Goal: Task Accomplishment & Management: Use online tool/utility

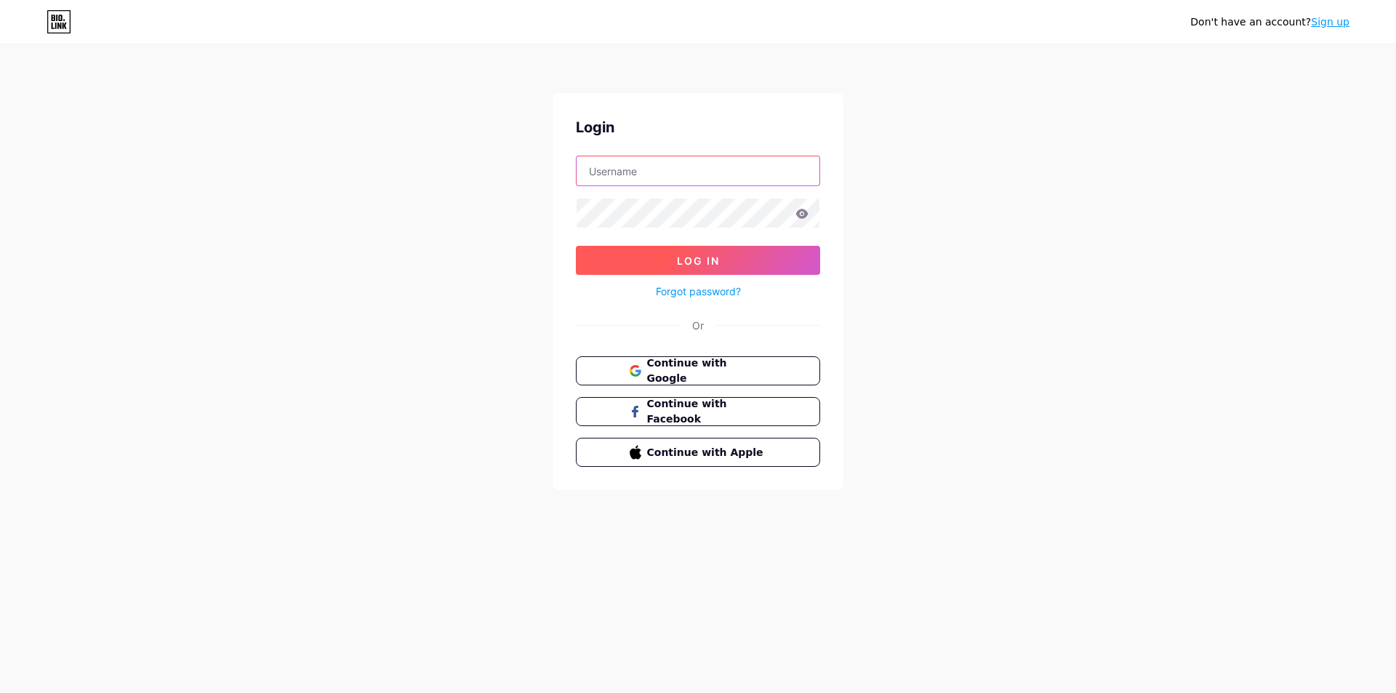
type input "[EMAIL_ADDRESS][DOMAIN_NAME]"
click at [714, 262] on span "Log In" at bounding box center [698, 261] width 43 height 12
click at [687, 263] on span "Log In" at bounding box center [698, 261] width 43 height 12
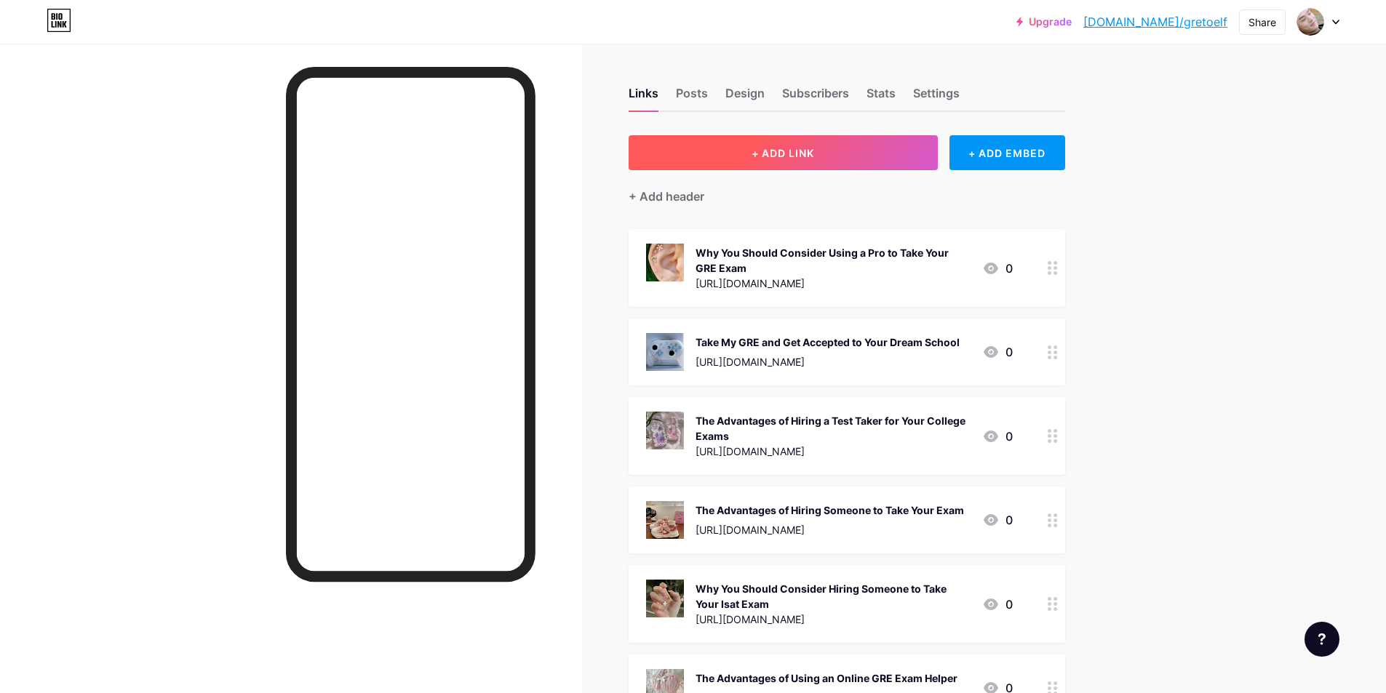
click at [788, 148] on span "+ ADD LINK" at bounding box center [782, 153] width 63 height 12
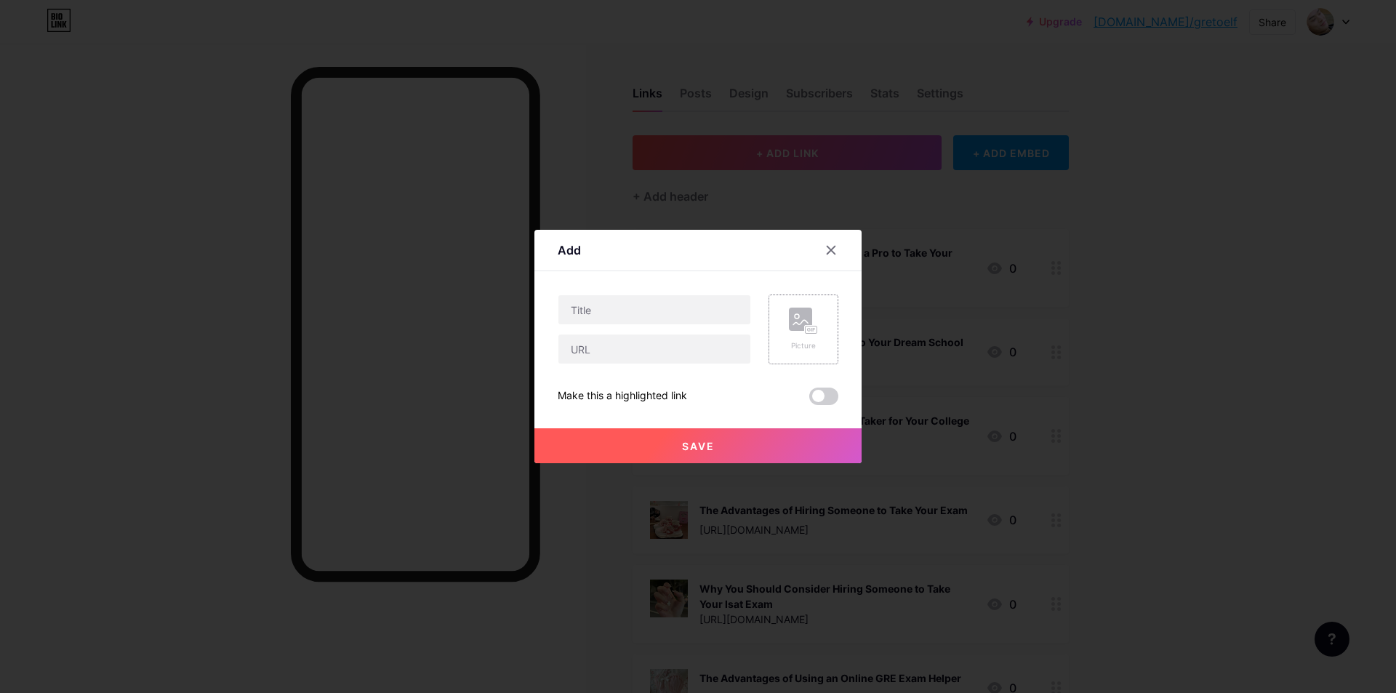
click at [795, 337] on div "Picture" at bounding box center [803, 330] width 29 height 44
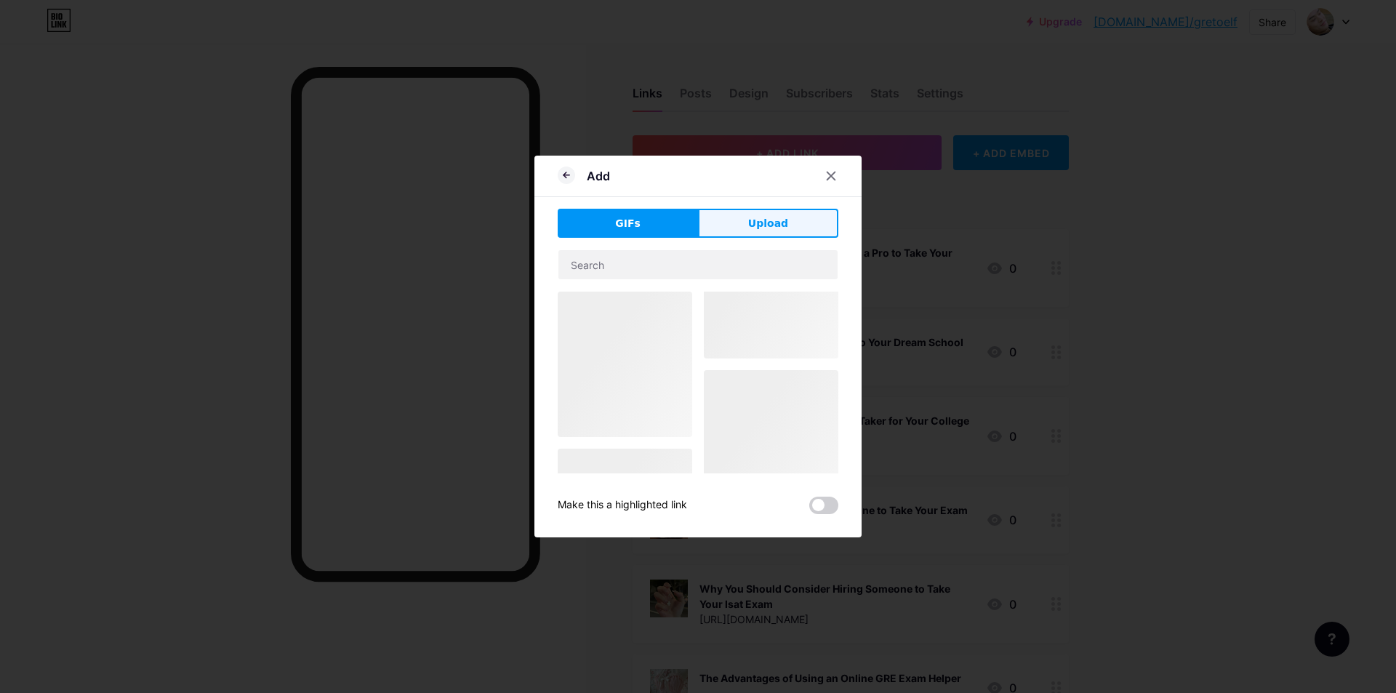
click at [743, 220] on button "Upload" at bounding box center [768, 223] width 140 height 29
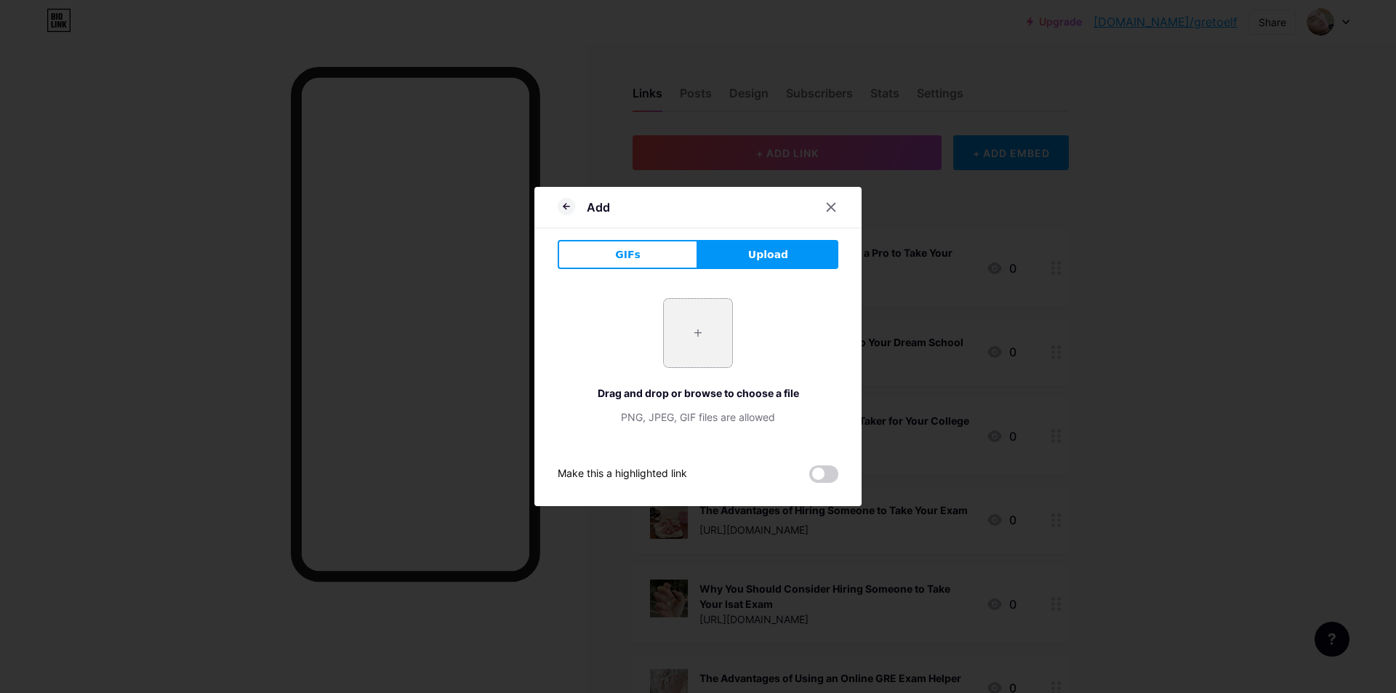
click at [706, 326] on input "file" at bounding box center [698, 333] width 68 height 68
type input "C:\fakepath\tuo-fu-zuo-bi.jpg"
click at [687, 337] on input "file" at bounding box center [698, 333] width 68 height 68
click at [763, 257] on span "Upload" at bounding box center [768, 254] width 40 height 15
click at [711, 339] on input "file" at bounding box center [698, 333] width 68 height 68
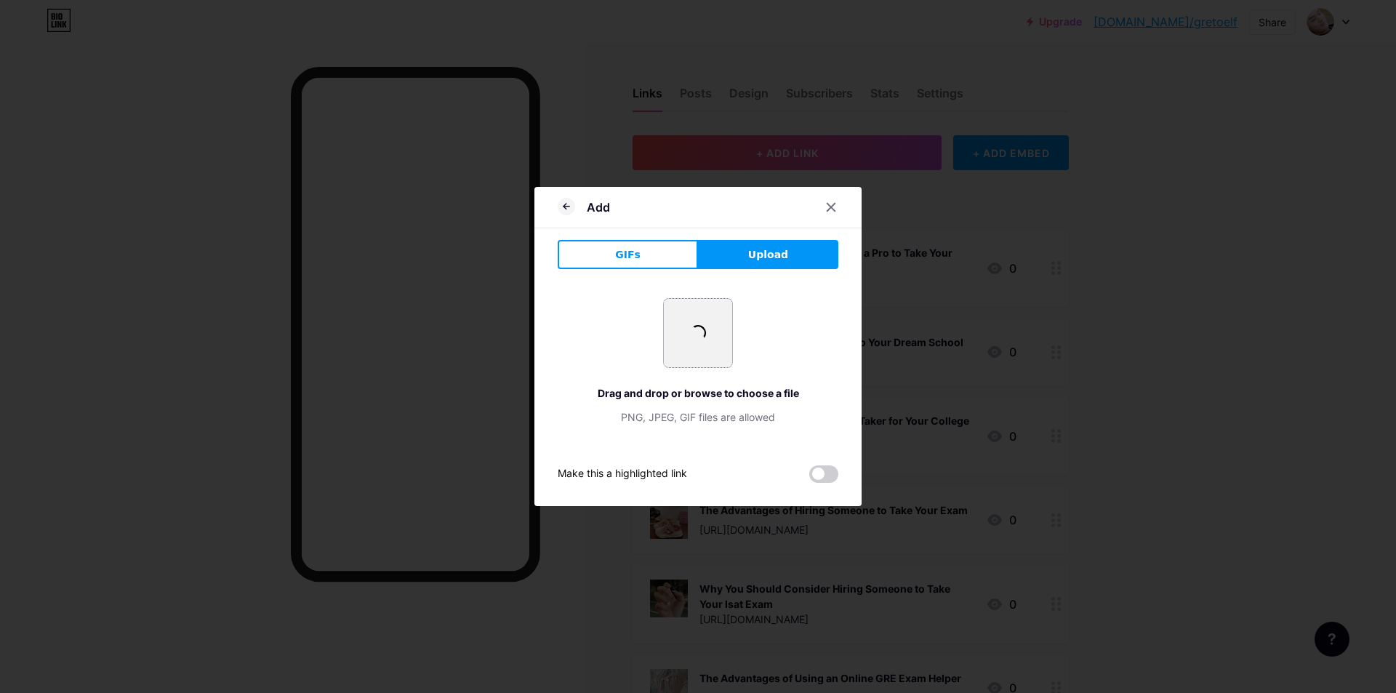
click at [706, 346] on input "file" at bounding box center [698, 333] width 68 height 68
type input "C:\fakepath\tuo-fu-zuo-bi.jpg"
click at [827, 206] on icon at bounding box center [832, 207] width 12 height 12
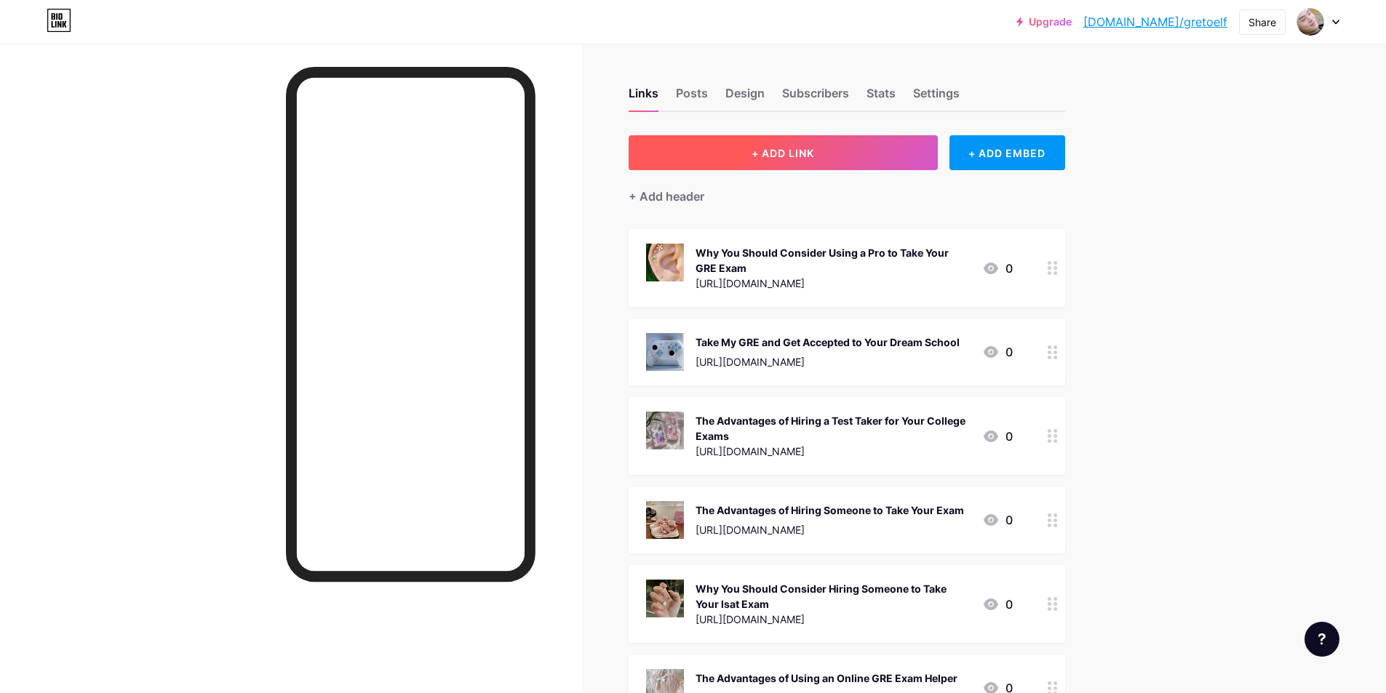
click at [831, 166] on button "+ ADD LINK" at bounding box center [782, 152] width 309 height 35
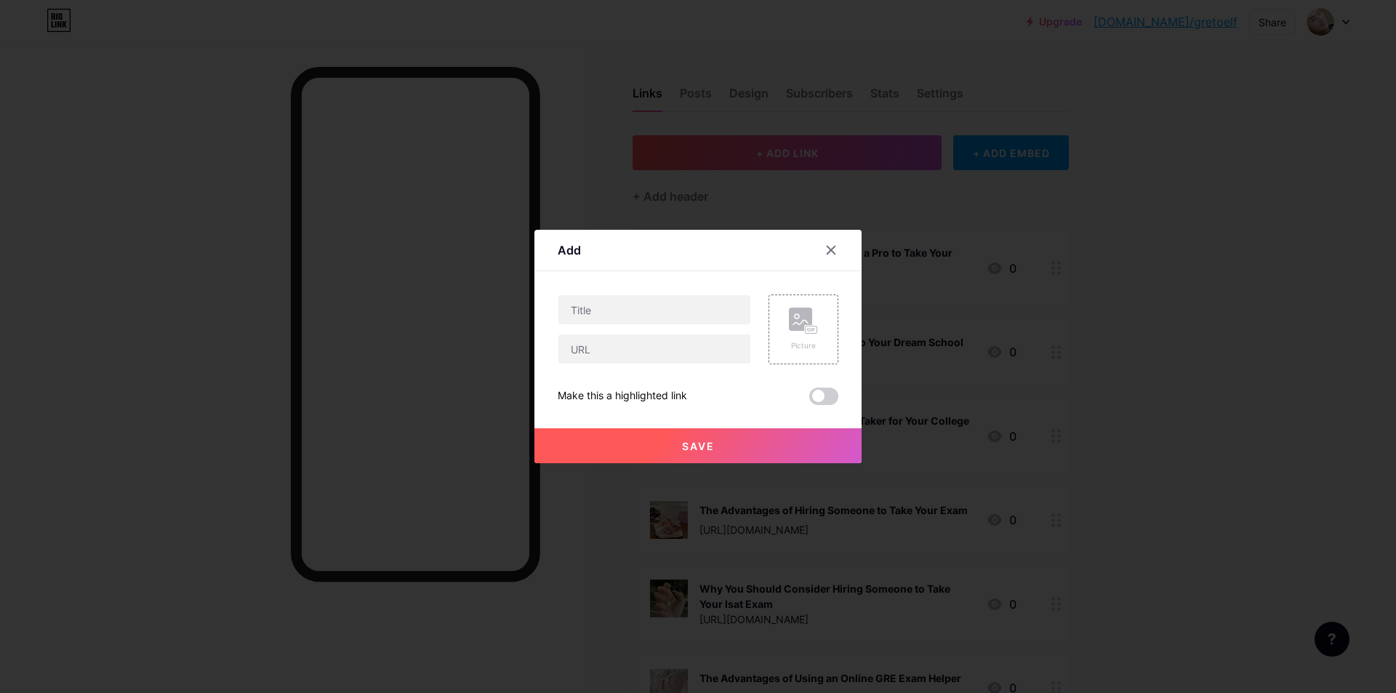
click at [836, 142] on div at bounding box center [698, 346] width 1396 height 693
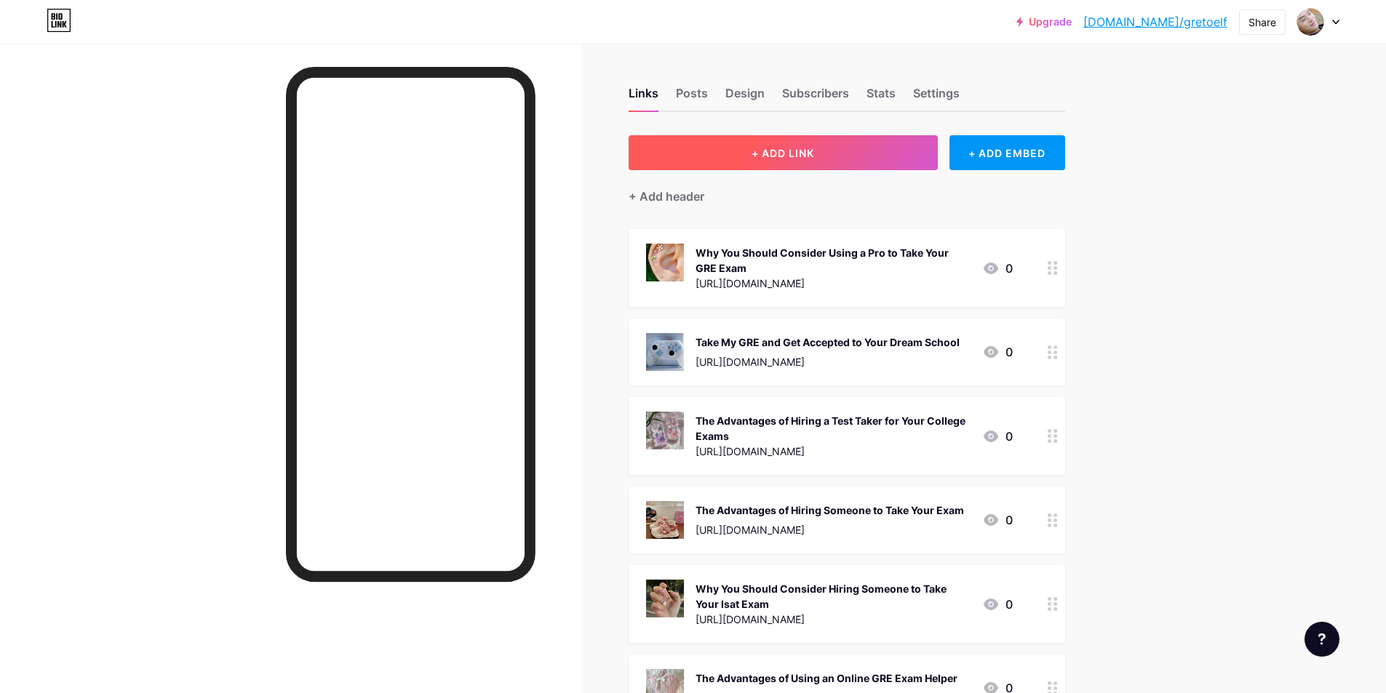
click at [787, 147] on span "+ ADD LINK" at bounding box center [782, 153] width 63 height 12
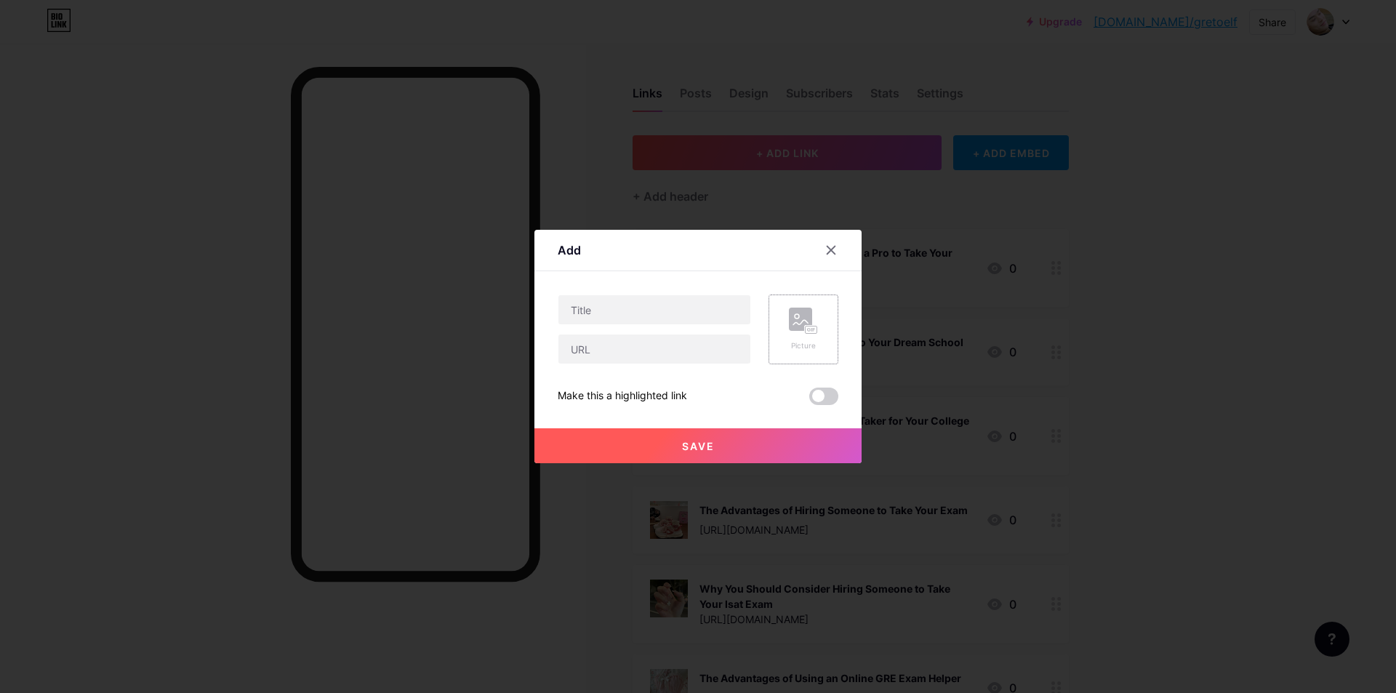
click at [792, 329] on rect at bounding box center [800, 319] width 23 height 23
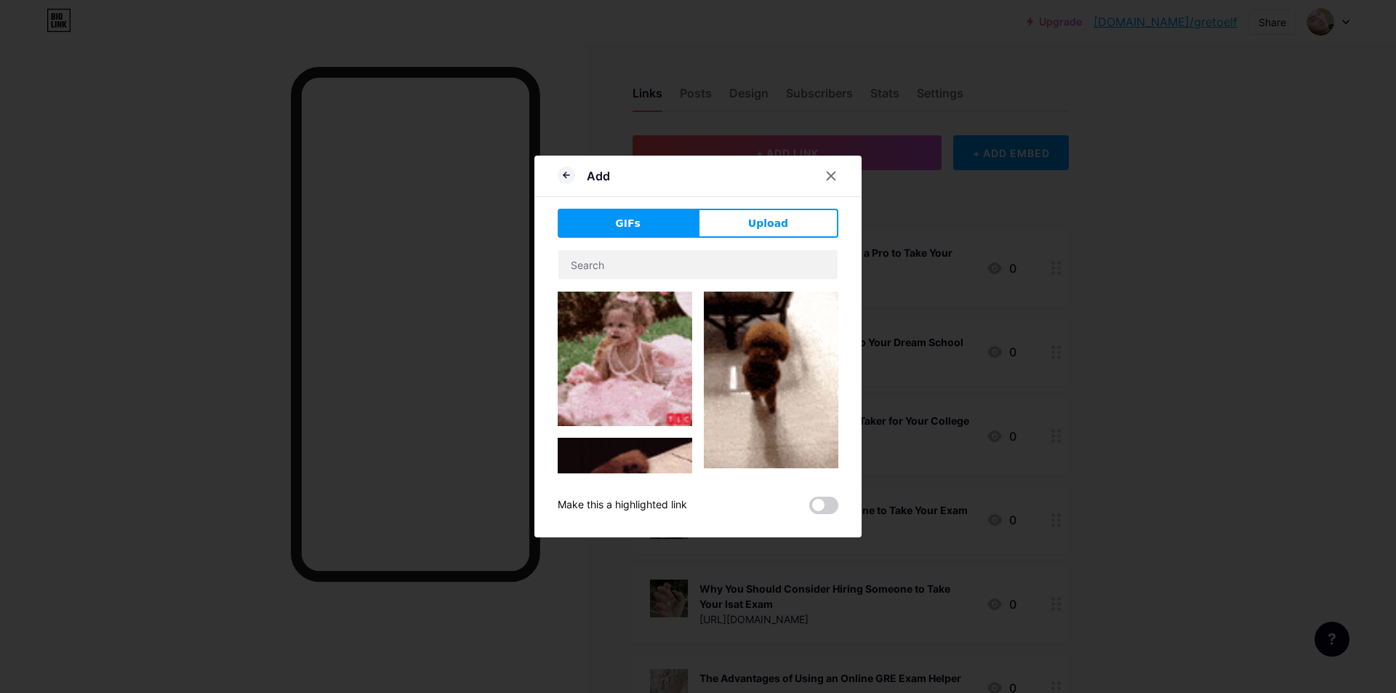
click at [606, 420] on div at bounding box center [698, 383] width 281 height 182
click at [830, 176] on icon at bounding box center [832, 176] width 12 height 12
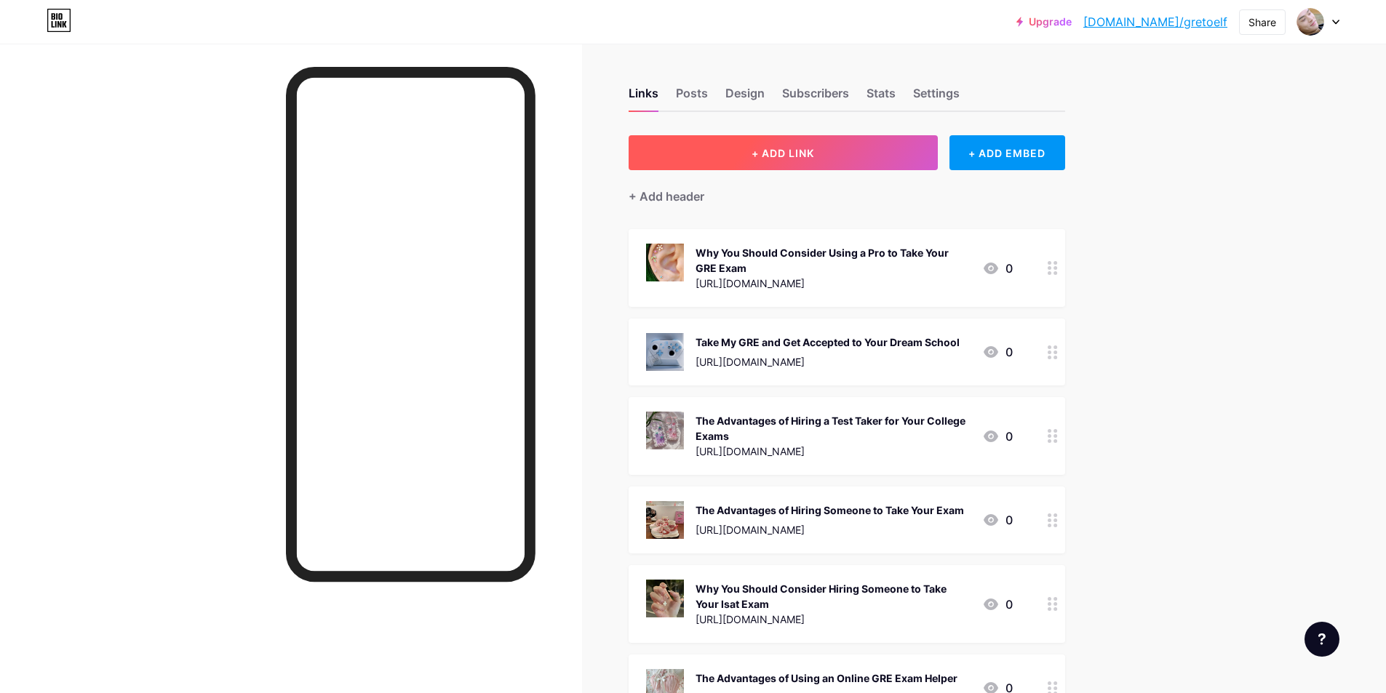
click at [831, 153] on button "+ ADD LINK" at bounding box center [782, 152] width 309 height 35
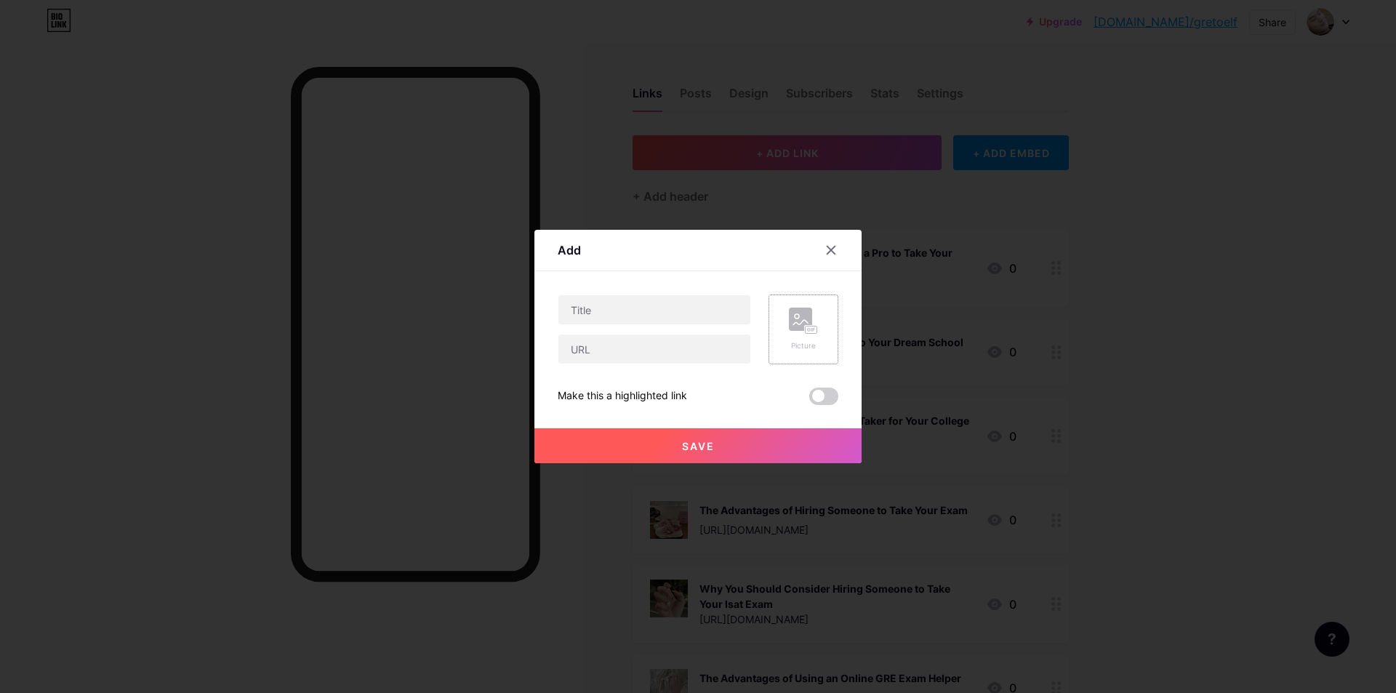
click at [817, 308] on icon at bounding box center [803, 321] width 29 height 27
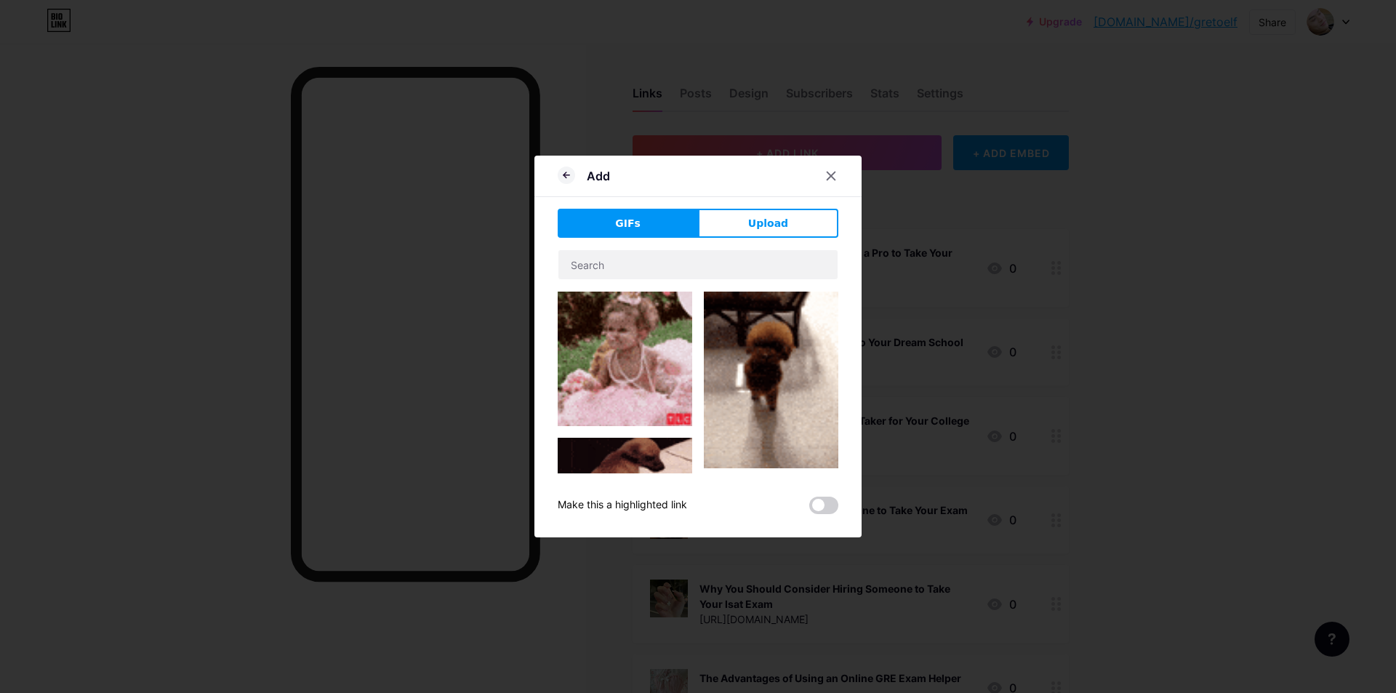
click at [664, 337] on img at bounding box center [625, 359] width 135 height 135
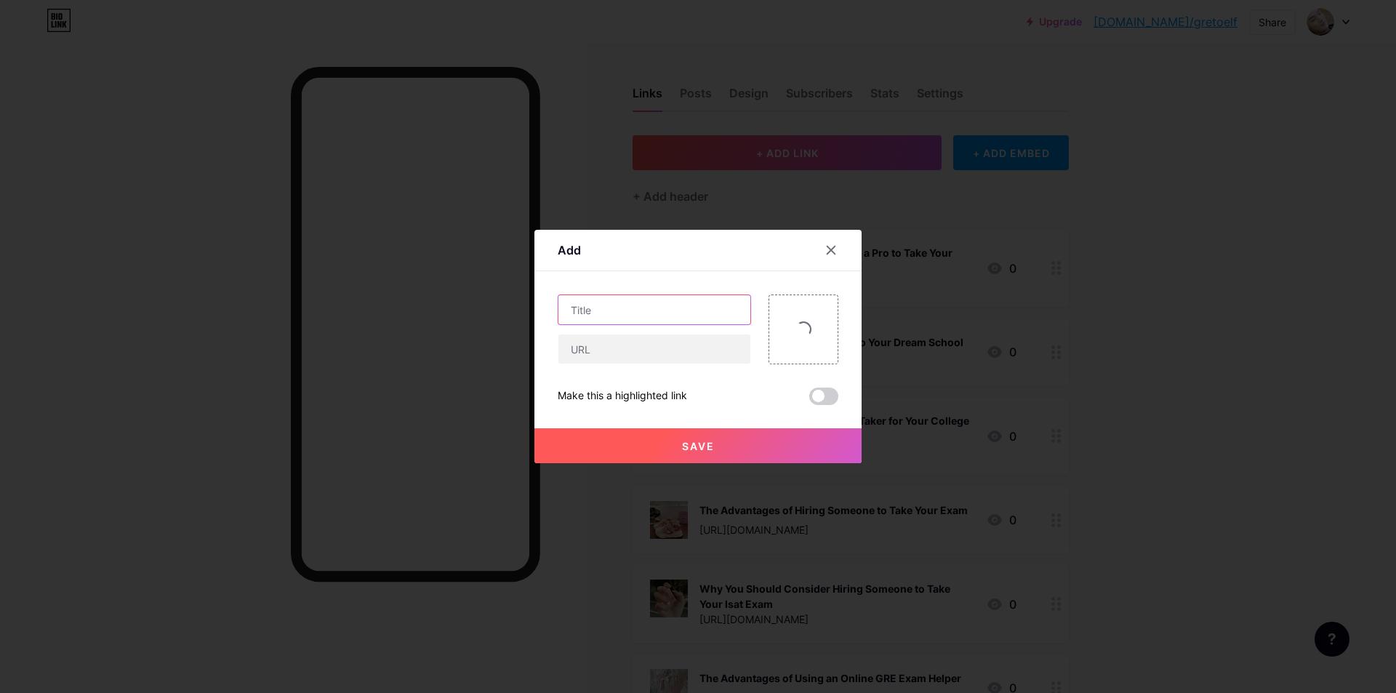
click at [628, 307] on input "text" at bounding box center [655, 309] width 192 height 29
paste input "GMAT网考代考机构能提供考后4K录屏吗？"
type input "GMAT网考代考机构能提供考后4K录屏吗？"
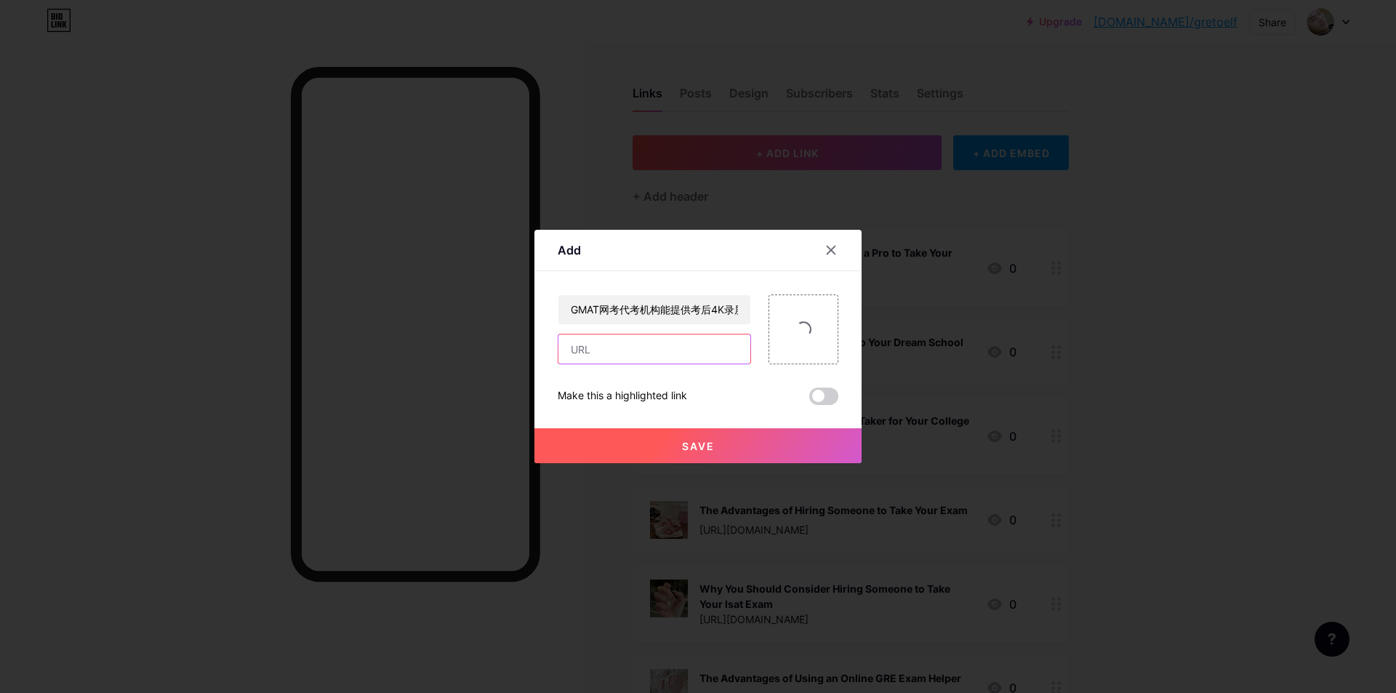
click at [617, 360] on input "text" at bounding box center [655, 349] width 192 height 29
paste input "[URL][DOMAIN_NAME]"
type input "[URL][DOMAIN_NAME]"
click at [636, 443] on button "Save" at bounding box center [698, 445] width 327 height 35
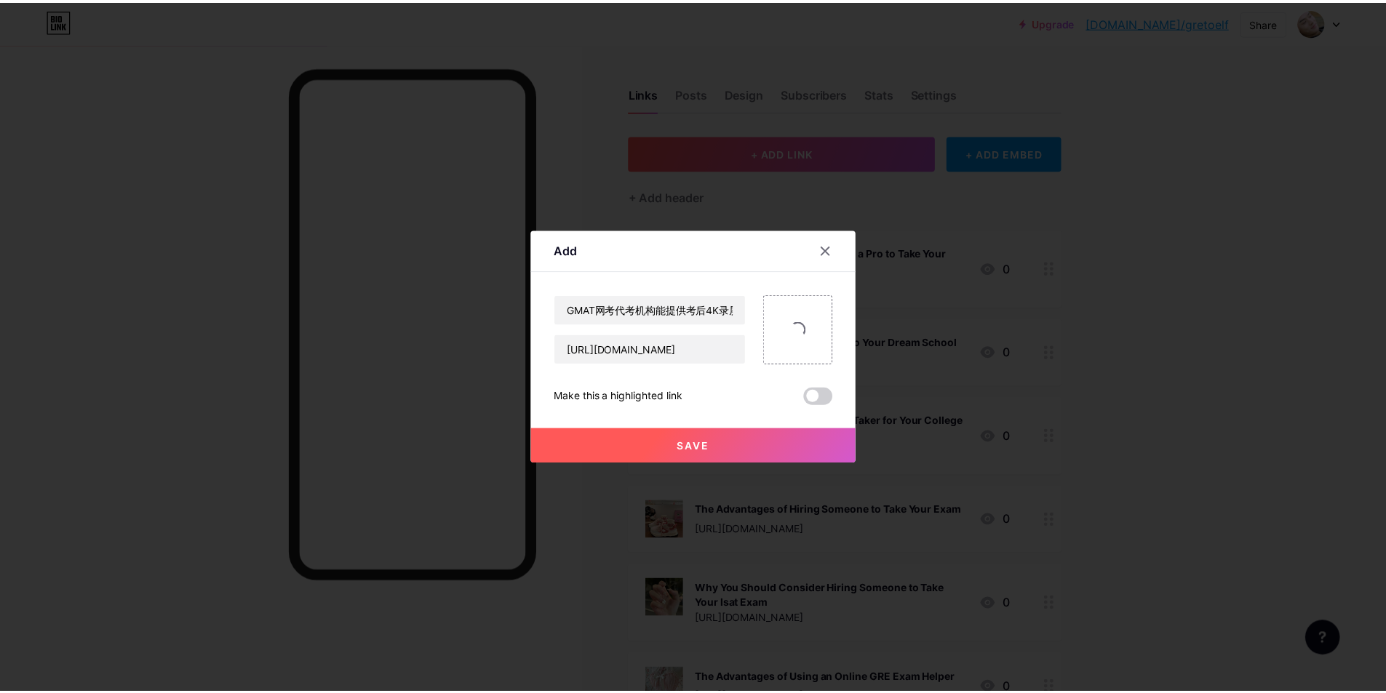
scroll to position [0, 0]
